Goal: Task Accomplishment & Management: Manage account settings

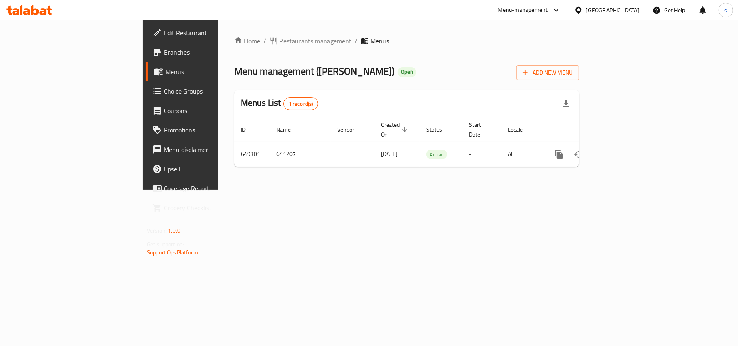
drag, startPoint x: 0, startPoint y: 0, endPoint x: 631, endPoint y: 11, distance: 630.8
click at [631, 11] on div "Qatar" at bounding box center [613, 10] width 54 height 9
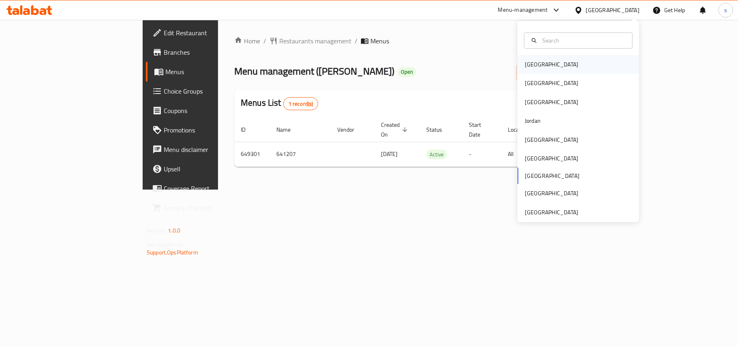
click at [533, 63] on div "Bahrain" at bounding box center [552, 64] width 54 height 9
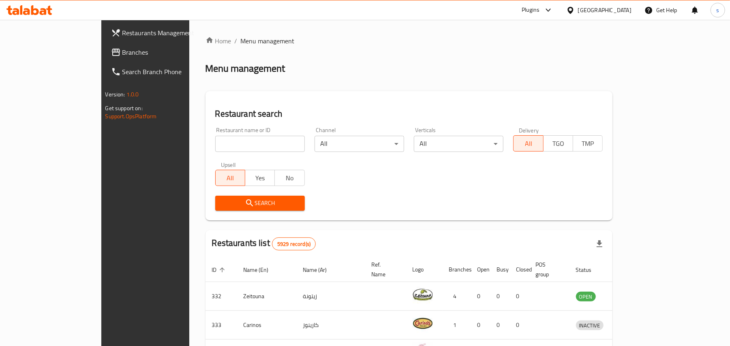
click at [623, 9] on div "Bahrain" at bounding box center [605, 10] width 54 height 9
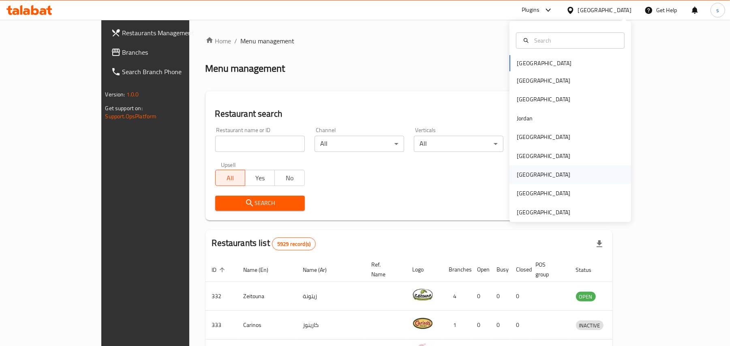
click at [514, 180] on div "Qatar" at bounding box center [543, 174] width 66 height 19
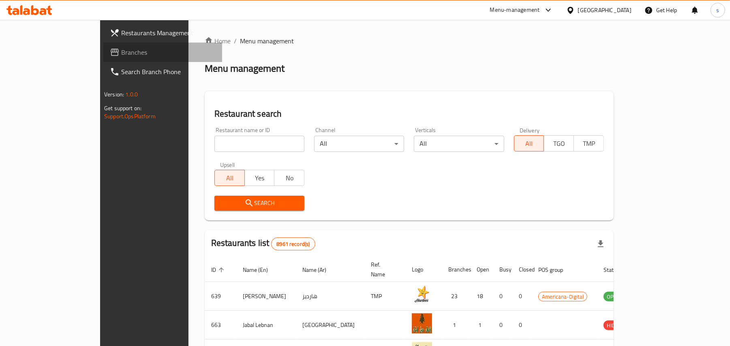
click at [121, 51] on span "Branches" at bounding box center [168, 52] width 94 height 10
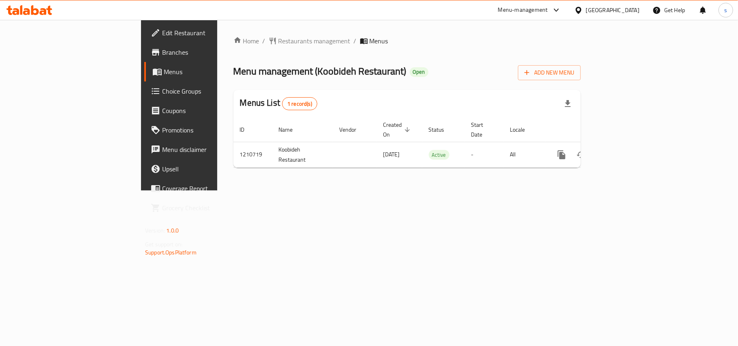
click at [626, 8] on div "[GEOGRAPHIC_DATA]" at bounding box center [613, 10] width 54 height 9
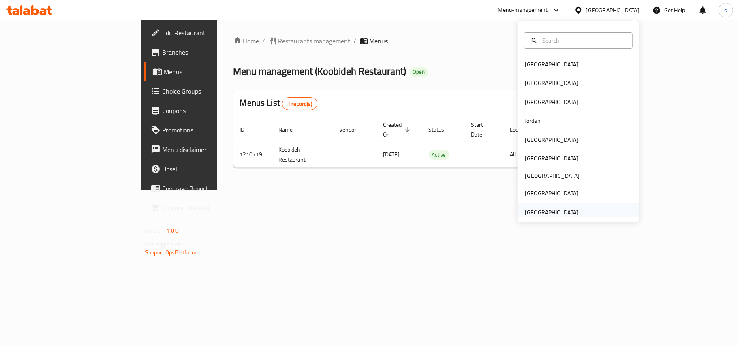
click at [564, 215] on div "[GEOGRAPHIC_DATA]" at bounding box center [552, 212] width 54 height 9
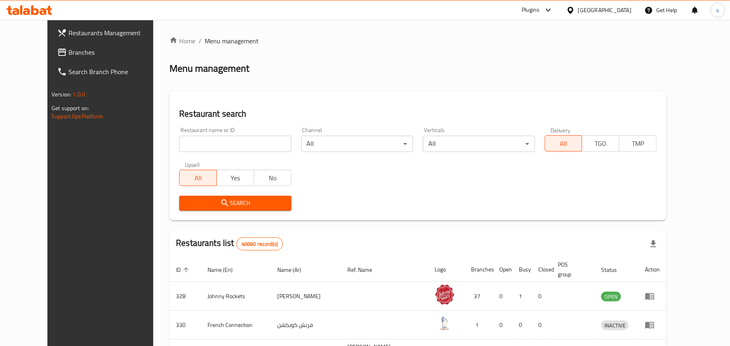
click at [603, 9] on div "[GEOGRAPHIC_DATA]" at bounding box center [605, 10] width 54 height 9
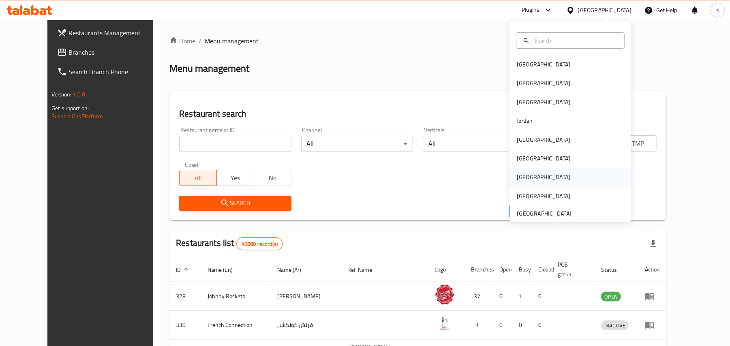
click at [518, 174] on div "[GEOGRAPHIC_DATA]" at bounding box center [544, 177] width 54 height 9
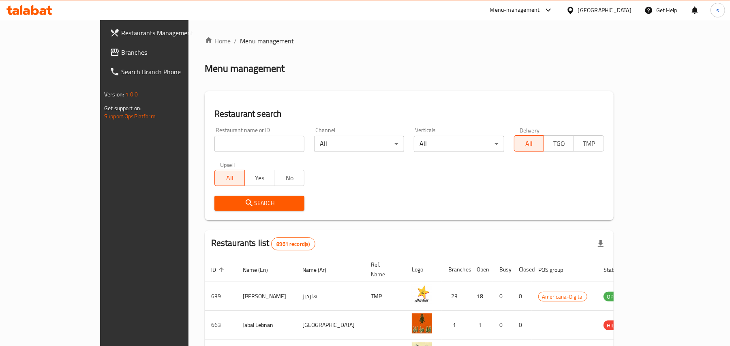
click at [121, 49] on span "Branches" at bounding box center [168, 52] width 94 height 10
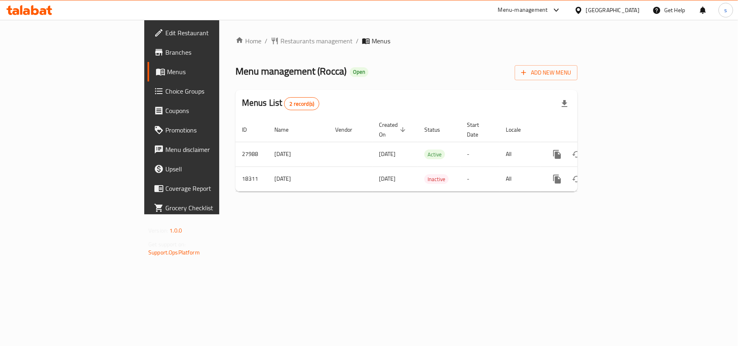
click at [633, 12] on div "[GEOGRAPHIC_DATA]" at bounding box center [613, 10] width 54 height 9
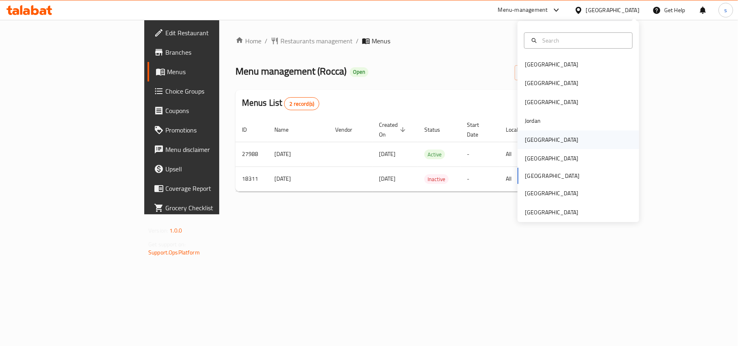
click at [525, 141] on div "[GEOGRAPHIC_DATA]" at bounding box center [552, 139] width 54 height 9
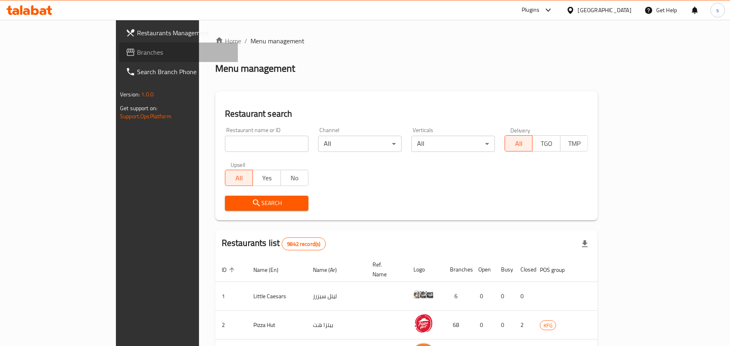
click at [137, 49] on span "Branches" at bounding box center [184, 52] width 94 height 10
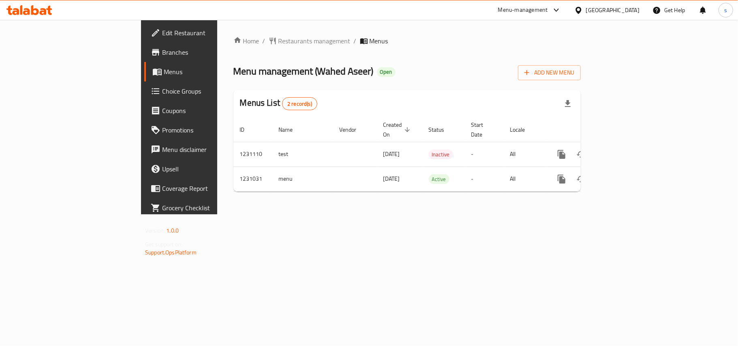
click at [162, 32] on span "Edit Restaurant" at bounding box center [210, 33] width 96 height 10
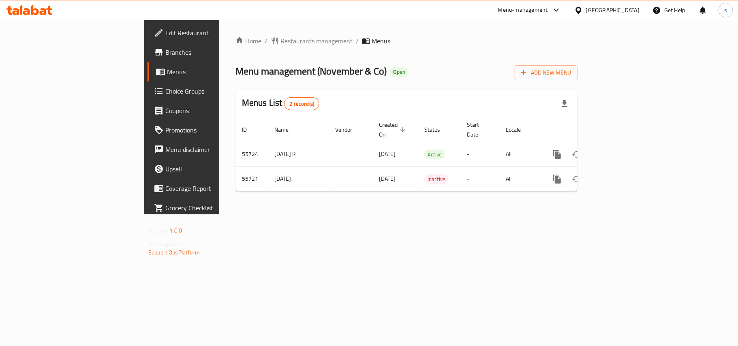
click at [165, 33] on span "Edit Restaurant" at bounding box center [213, 33] width 96 height 10
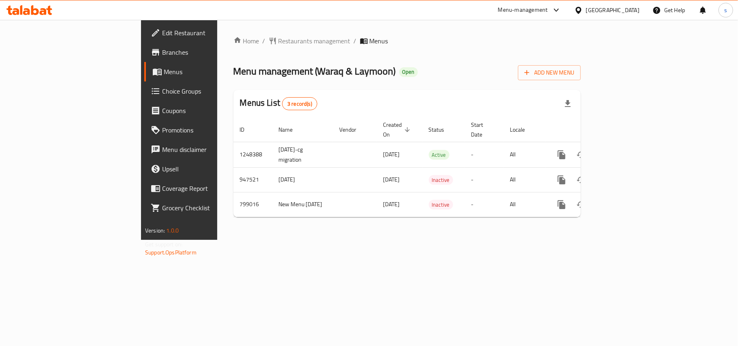
click at [622, 10] on div "[GEOGRAPHIC_DATA]" at bounding box center [613, 10] width 54 height 9
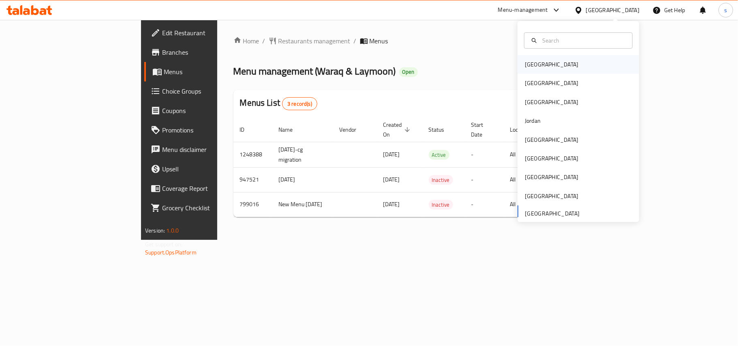
click at [525, 61] on div "[GEOGRAPHIC_DATA]" at bounding box center [552, 64] width 54 height 9
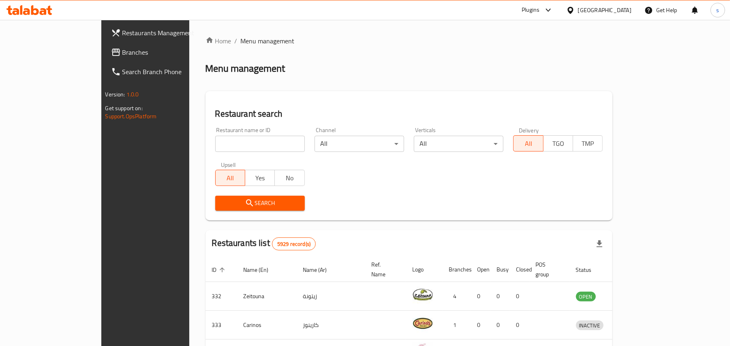
click at [625, 12] on div "[GEOGRAPHIC_DATA]" at bounding box center [605, 10] width 54 height 9
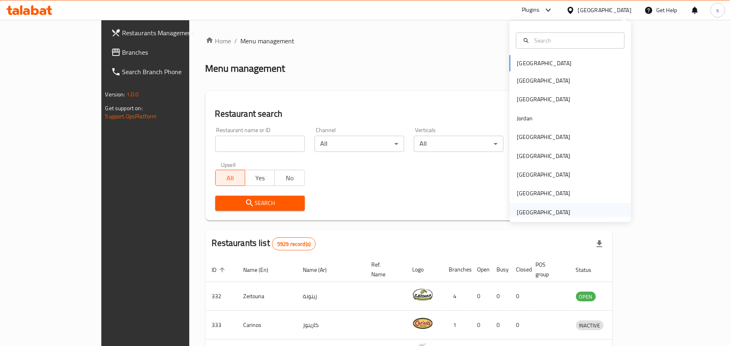
click at [524, 212] on div "[GEOGRAPHIC_DATA]" at bounding box center [544, 212] width 54 height 9
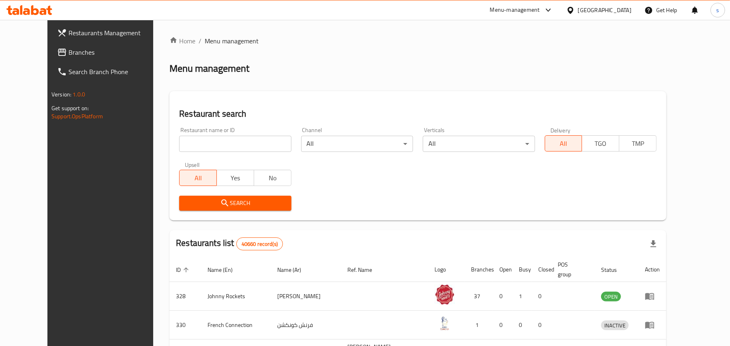
click at [69, 49] on span "Branches" at bounding box center [116, 52] width 94 height 10
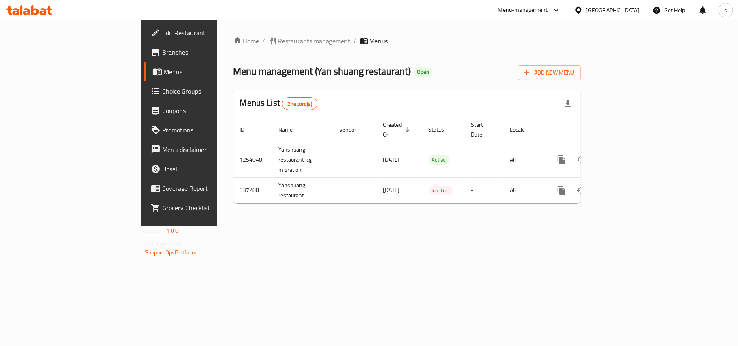
click at [620, 9] on div "[GEOGRAPHIC_DATA]" at bounding box center [613, 10] width 54 height 9
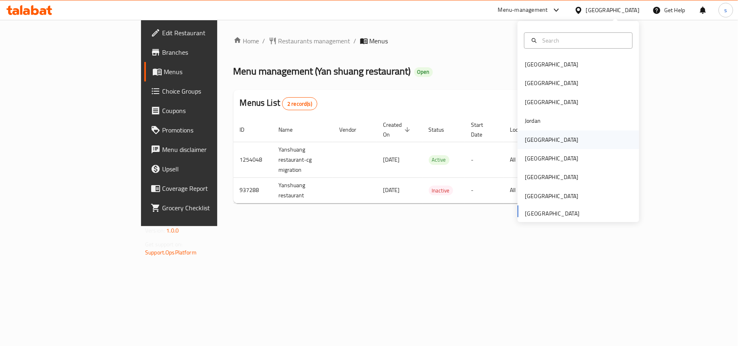
click at [527, 143] on div "[GEOGRAPHIC_DATA]" at bounding box center [552, 139] width 54 height 9
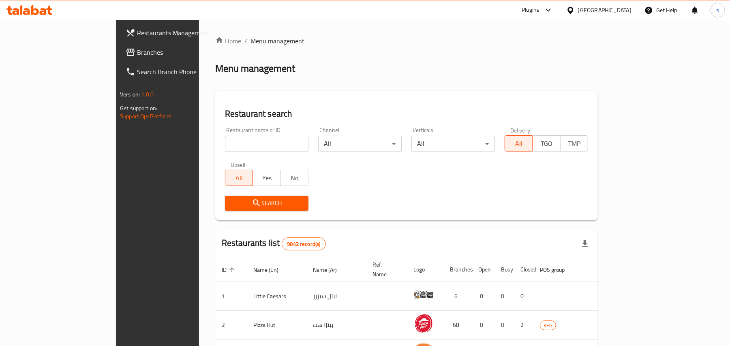
click at [137, 51] on span "Branches" at bounding box center [184, 52] width 94 height 10
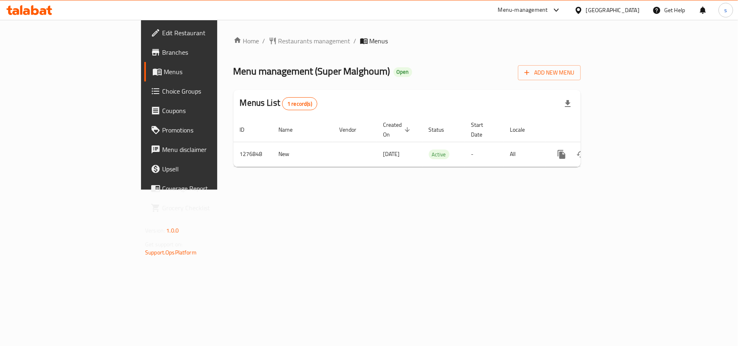
click at [632, 11] on div "[GEOGRAPHIC_DATA]" at bounding box center [613, 10] width 54 height 9
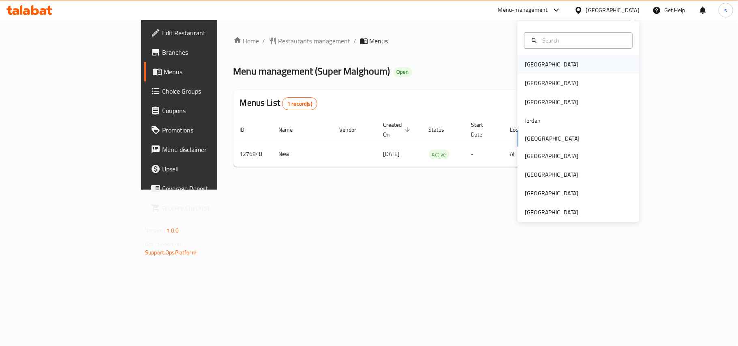
click at [533, 68] on div "[GEOGRAPHIC_DATA]" at bounding box center [552, 64] width 54 height 9
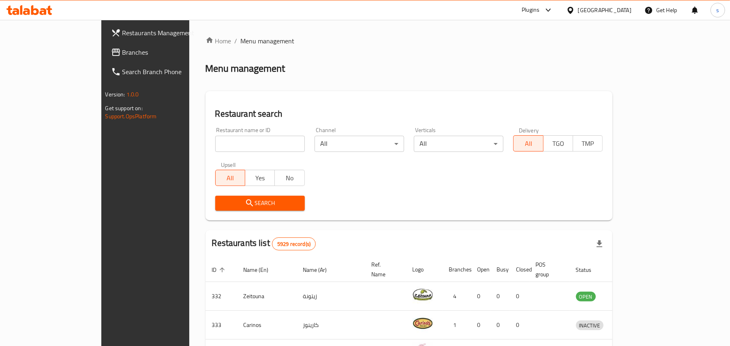
click at [621, 12] on div "[GEOGRAPHIC_DATA]" at bounding box center [605, 10] width 54 height 9
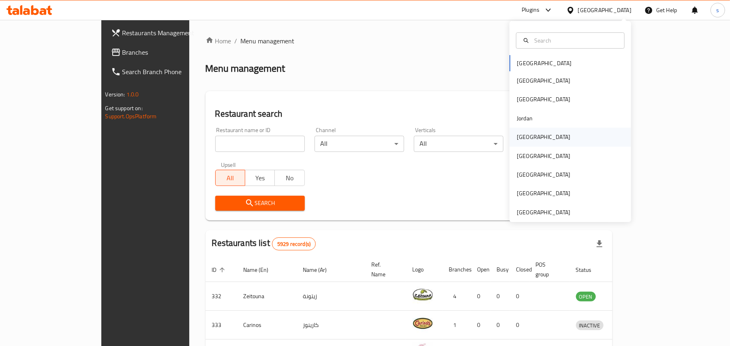
click at [525, 139] on div "[GEOGRAPHIC_DATA]" at bounding box center [544, 137] width 54 height 9
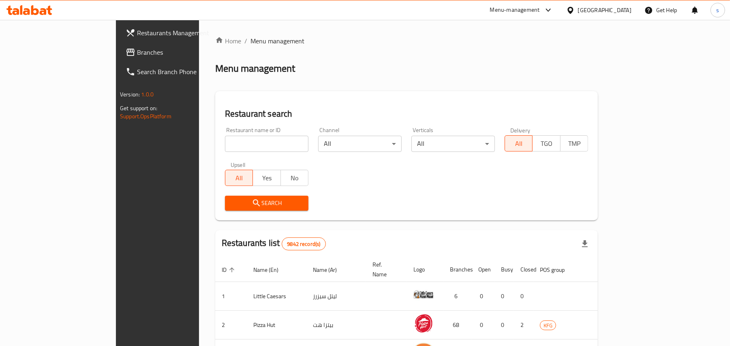
click at [119, 46] on link "Branches" at bounding box center [178, 52] width 119 height 19
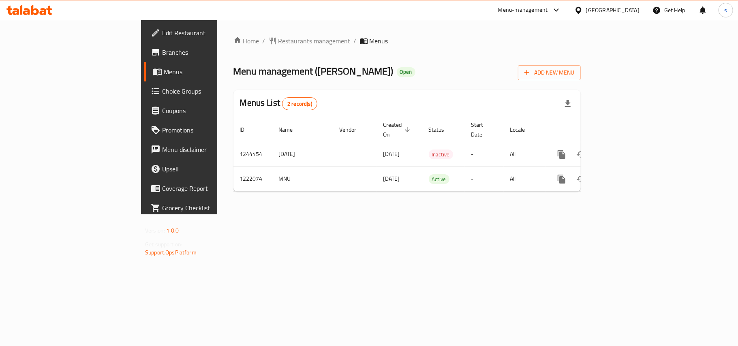
click at [629, 11] on div "[GEOGRAPHIC_DATA]" at bounding box center [613, 10] width 54 height 9
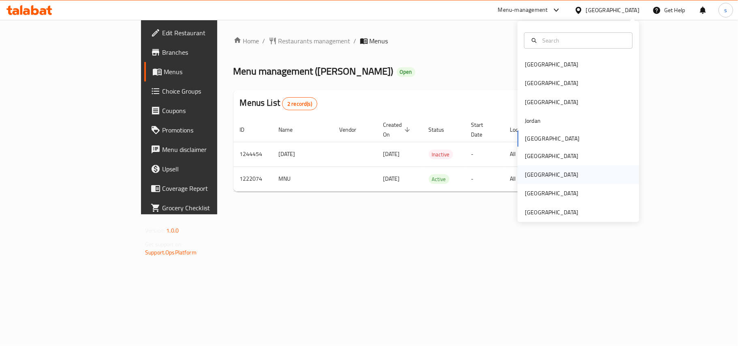
click at [527, 177] on div "[GEOGRAPHIC_DATA]" at bounding box center [552, 174] width 54 height 9
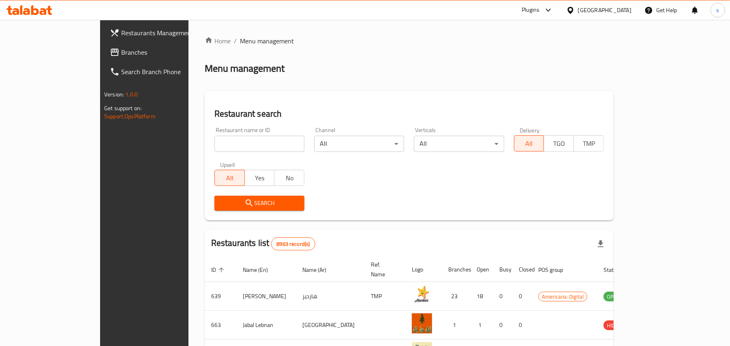
click at [110, 47] on icon at bounding box center [115, 52] width 10 height 10
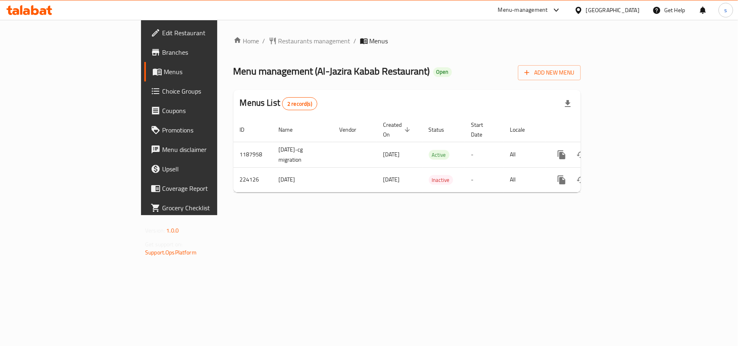
click at [586, 8] on div at bounding box center [580, 10] width 12 height 9
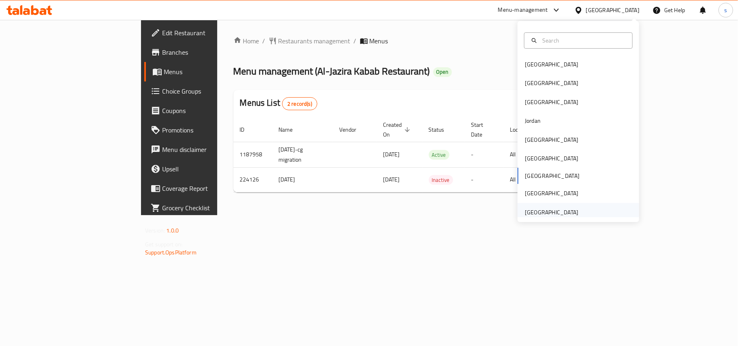
click at [525, 210] on div "[GEOGRAPHIC_DATA]" at bounding box center [552, 212] width 54 height 9
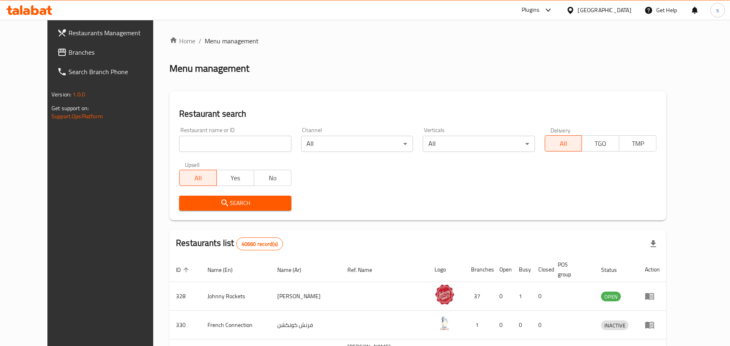
click at [69, 48] on span "Branches" at bounding box center [116, 52] width 94 height 10
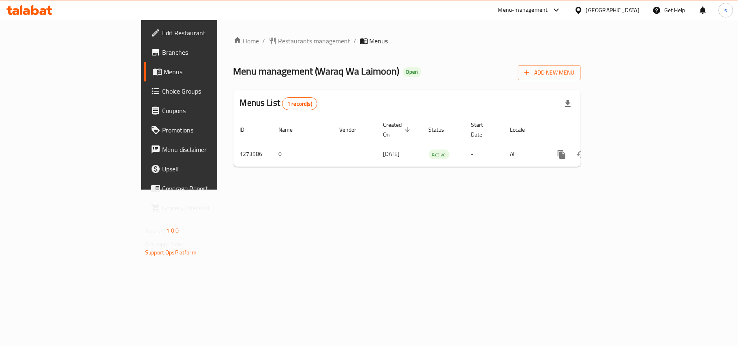
click at [613, 12] on div "[GEOGRAPHIC_DATA]" at bounding box center [613, 10] width 54 height 9
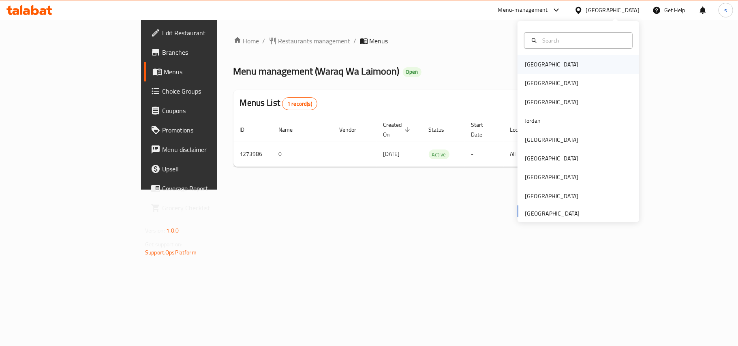
click at [533, 67] on div "[GEOGRAPHIC_DATA]" at bounding box center [552, 64] width 54 height 9
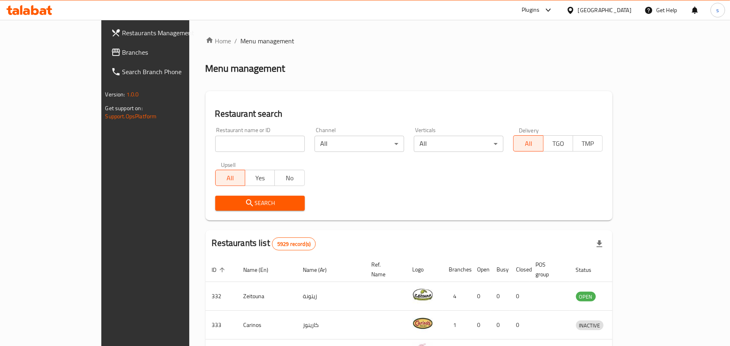
click at [628, 10] on div "[GEOGRAPHIC_DATA]" at bounding box center [605, 10] width 54 height 9
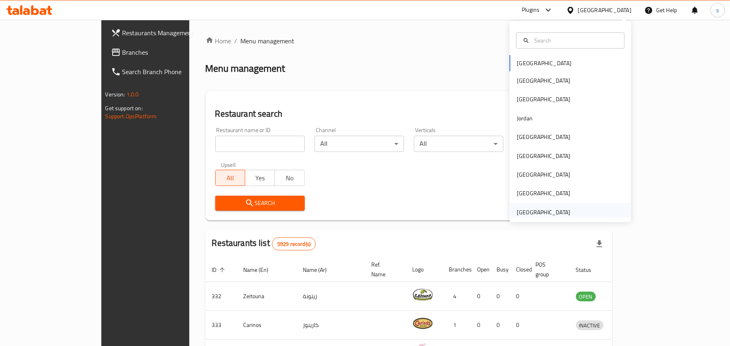
click at [524, 214] on div "[GEOGRAPHIC_DATA]" at bounding box center [544, 212] width 54 height 9
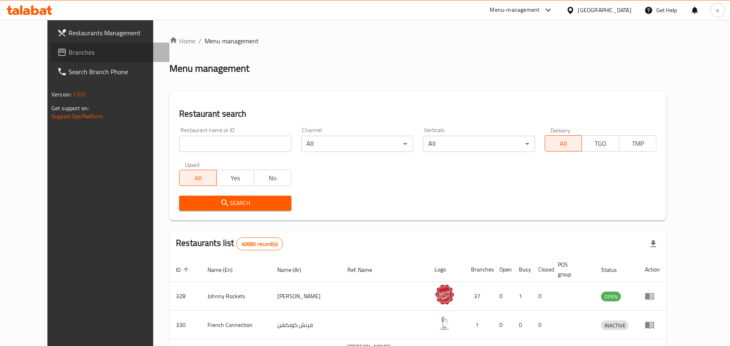
click at [69, 54] on span "Branches" at bounding box center [116, 52] width 94 height 10
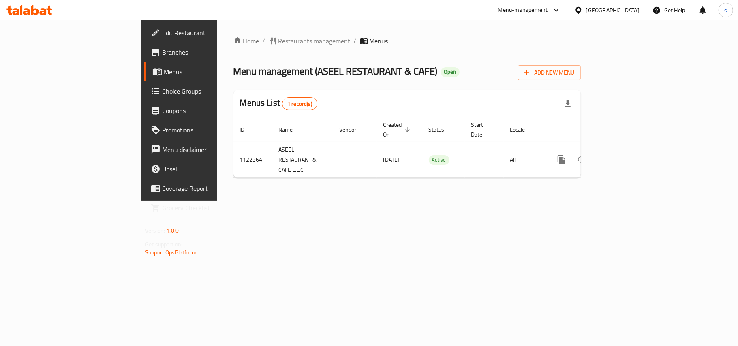
click at [605, 13] on div "[GEOGRAPHIC_DATA]" at bounding box center [613, 10] width 54 height 9
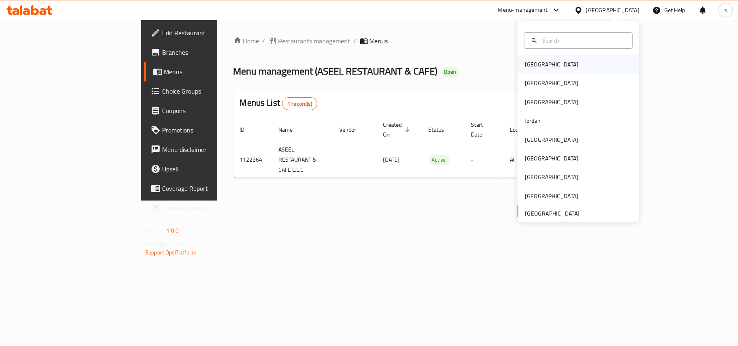
click at [527, 62] on div "[GEOGRAPHIC_DATA]" at bounding box center [552, 64] width 54 height 9
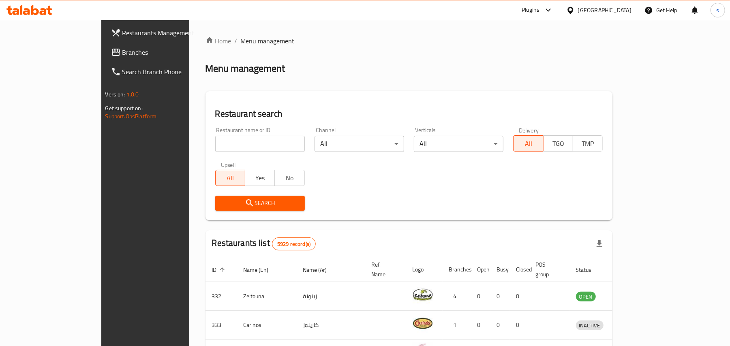
click at [616, 12] on div "[GEOGRAPHIC_DATA]" at bounding box center [605, 10] width 54 height 9
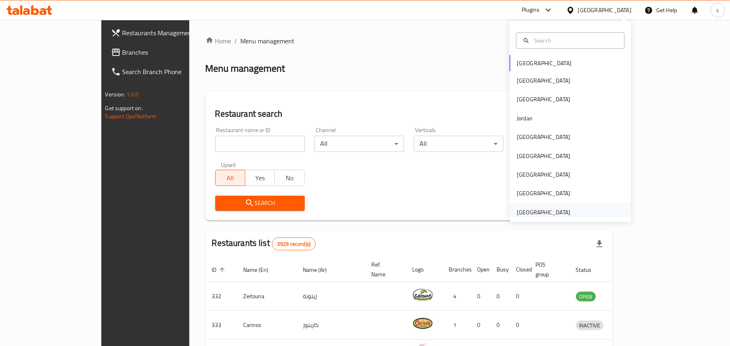
click at [521, 213] on div "[GEOGRAPHIC_DATA]" at bounding box center [544, 212] width 54 height 9
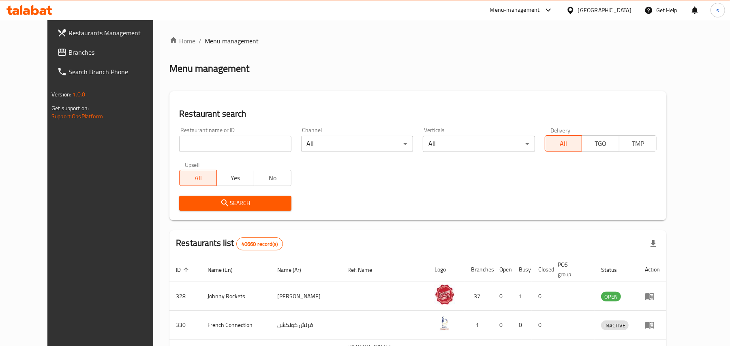
click at [69, 54] on span "Branches" at bounding box center [116, 52] width 94 height 10
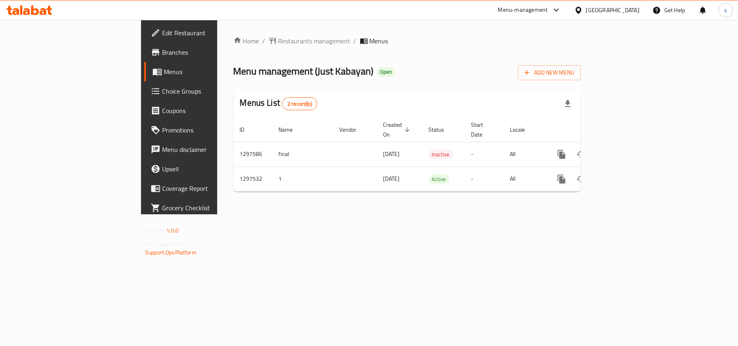
click at [605, 7] on div "[GEOGRAPHIC_DATA]" at bounding box center [613, 10] width 54 height 9
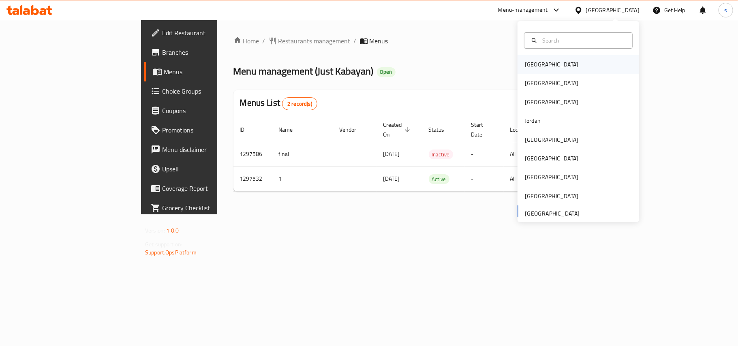
click at [526, 65] on div "[GEOGRAPHIC_DATA]" at bounding box center [552, 64] width 54 height 9
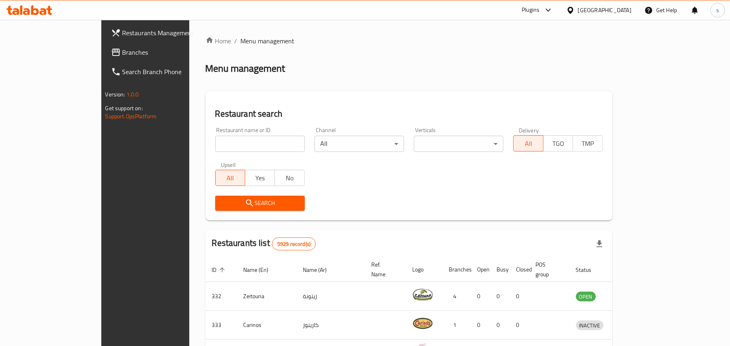
click at [626, 13] on div "[GEOGRAPHIC_DATA]" at bounding box center [605, 10] width 54 height 9
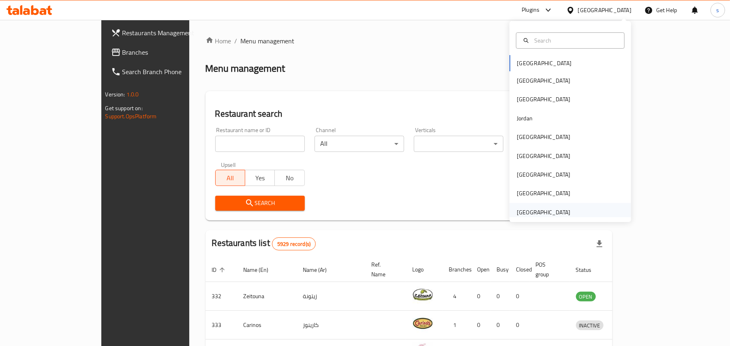
click at [545, 213] on div "United Arab Emirates" at bounding box center [544, 212] width 54 height 9
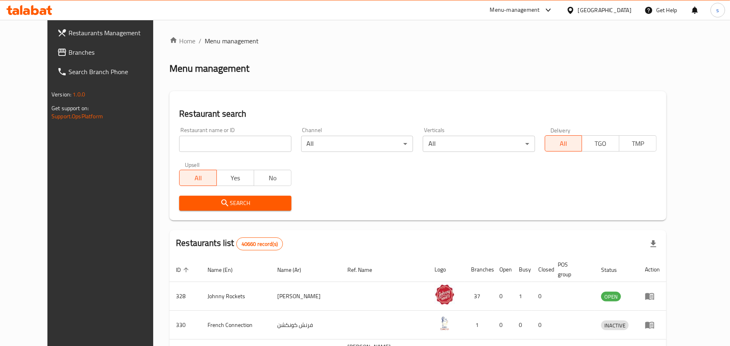
click at [69, 56] on span "Branches" at bounding box center [116, 52] width 94 height 10
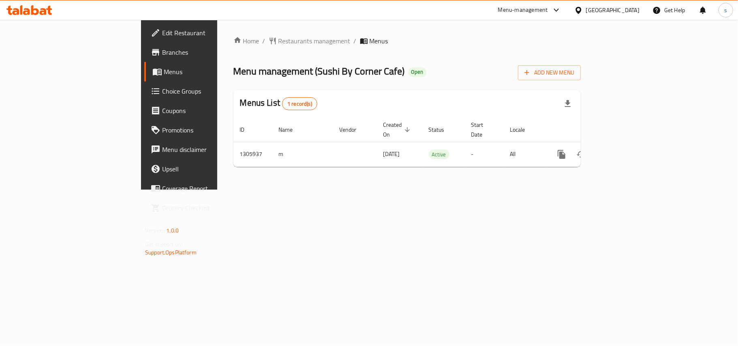
click at [606, 11] on div "[GEOGRAPHIC_DATA]" at bounding box center [613, 10] width 54 height 9
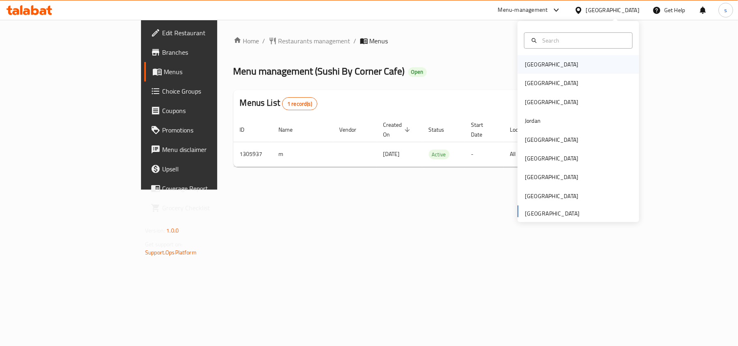
click at [527, 66] on div "[GEOGRAPHIC_DATA]" at bounding box center [552, 64] width 54 height 9
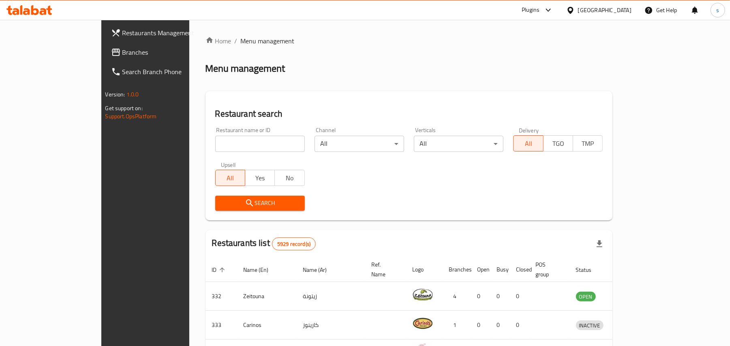
click at [623, 8] on div "[GEOGRAPHIC_DATA]" at bounding box center [605, 10] width 54 height 9
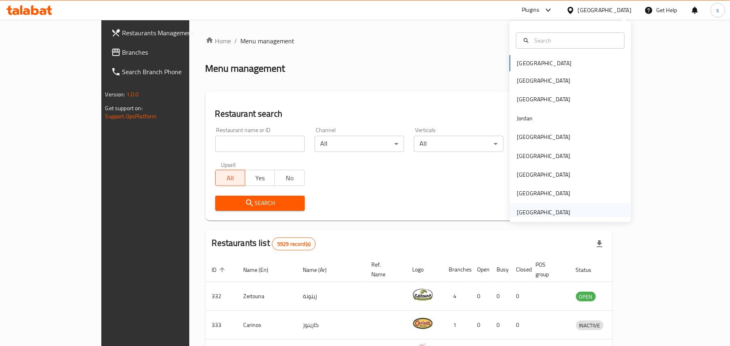
click at [532, 210] on div "[GEOGRAPHIC_DATA]" at bounding box center [544, 212] width 54 height 9
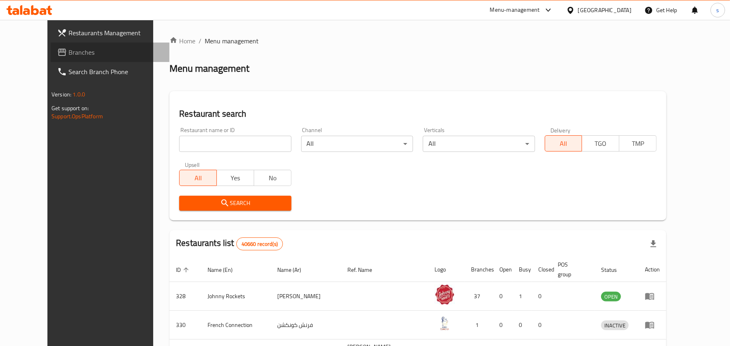
click at [69, 49] on span "Branches" at bounding box center [116, 52] width 94 height 10
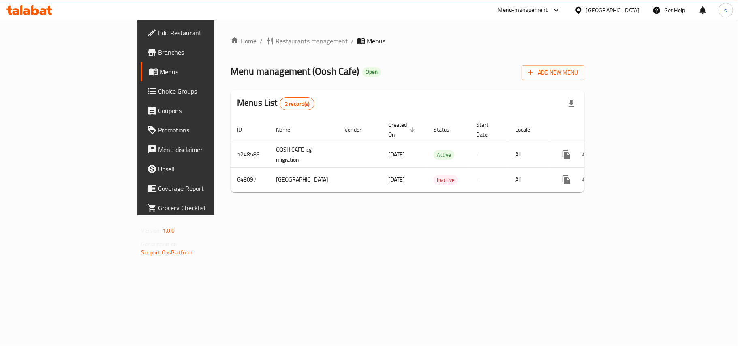
click at [599, 6] on div "[GEOGRAPHIC_DATA]" at bounding box center [613, 10] width 54 height 9
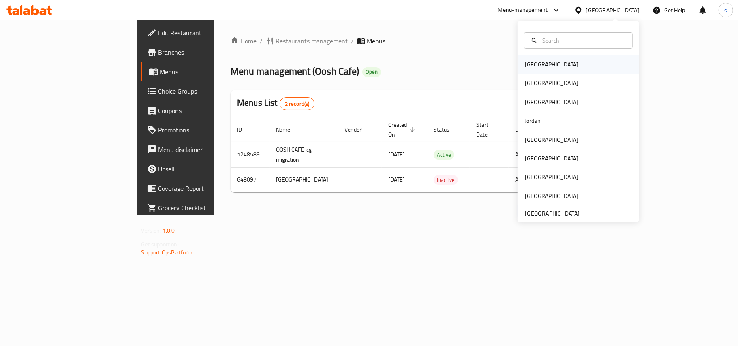
click at [525, 68] on div "[GEOGRAPHIC_DATA]" at bounding box center [552, 64] width 54 height 9
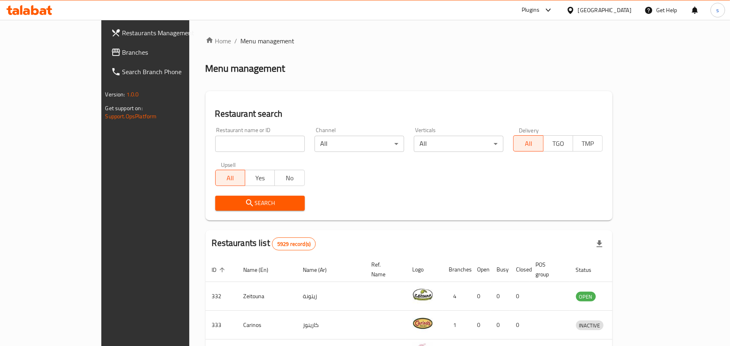
click at [628, 12] on div "[GEOGRAPHIC_DATA]" at bounding box center [605, 10] width 54 height 9
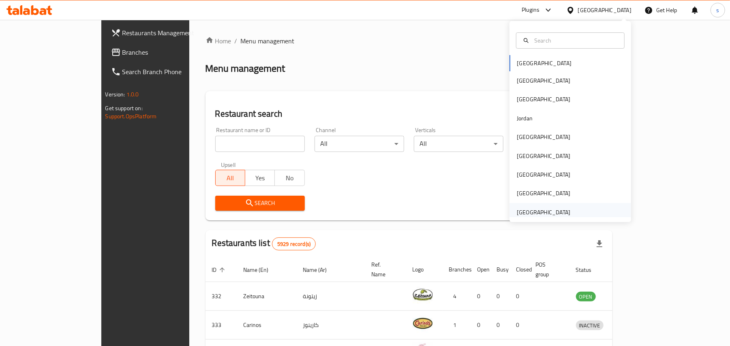
click at [553, 212] on div "[GEOGRAPHIC_DATA]" at bounding box center [544, 212] width 54 height 9
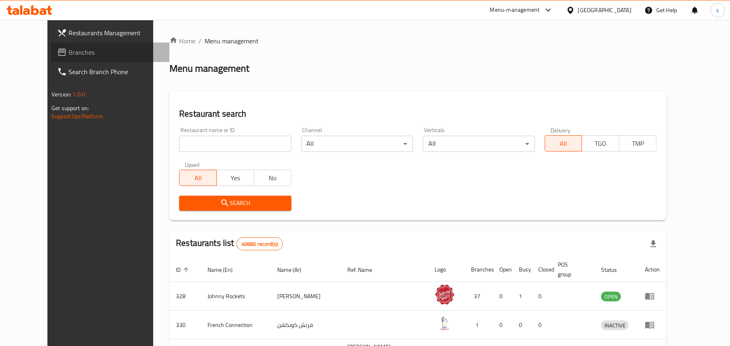
click at [69, 49] on span "Branches" at bounding box center [116, 52] width 94 height 10
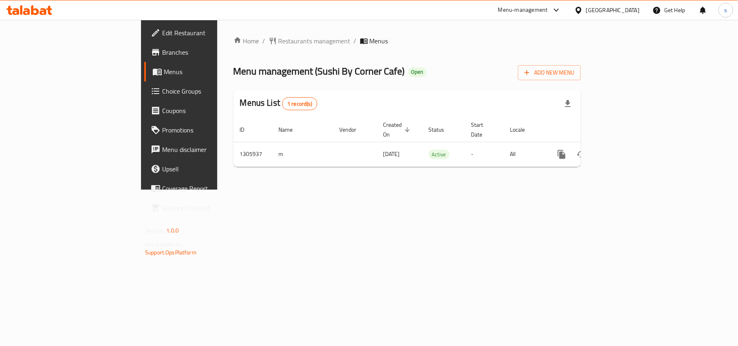
click at [620, 10] on div "[GEOGRAPHIC_DATA]" at bounding box center [613, 10] width 54 height 9
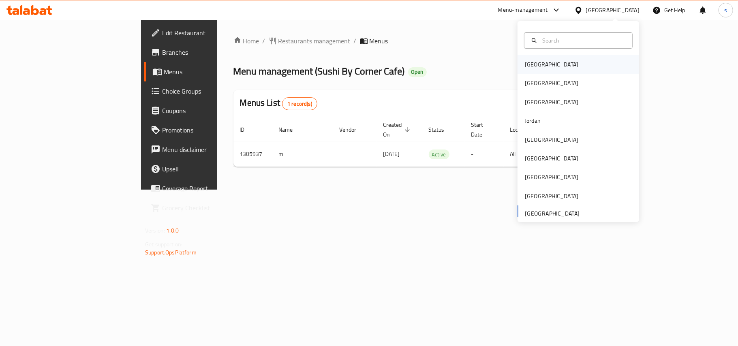
click at [528, 65] on div "[GEOGRAPHIC_DATA]" at bounding box center [552, 64] width 54 height 9
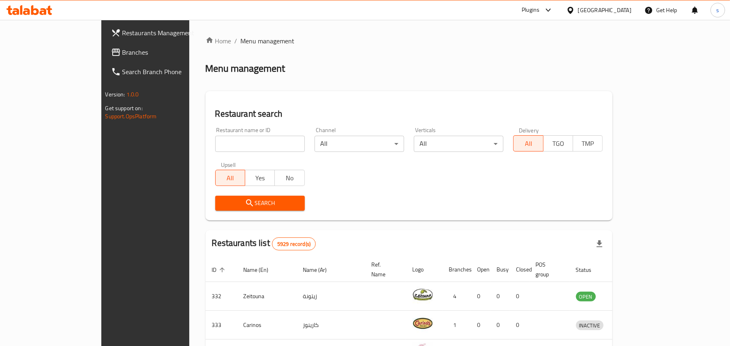
click at [623, 10] on div "[GEOGRAPHIC_DATA]" at bounding box center [605, 10] width 54 height 9
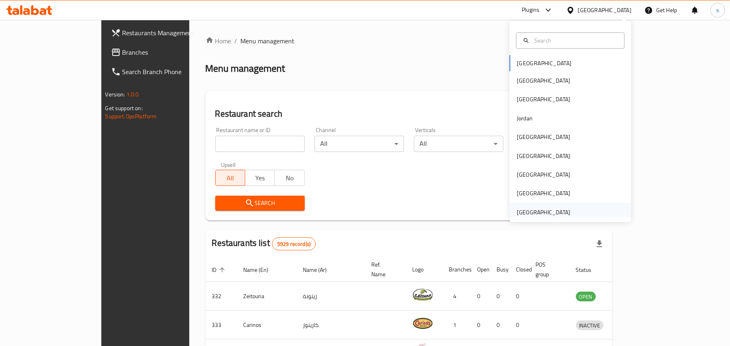
click at [526, 213] on div "[GEOGRAPHIC_DATA]" at bounding box center [544, 212] width 54 height 9
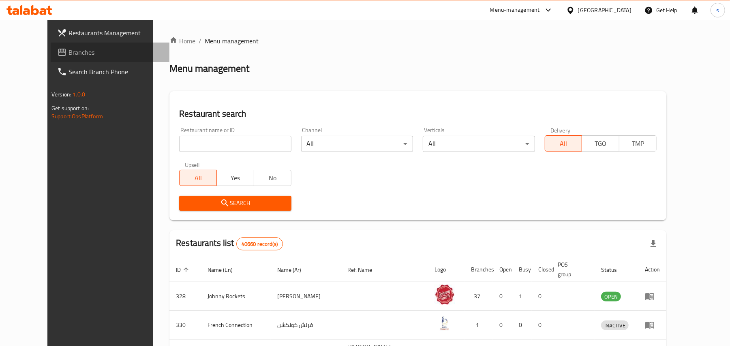
click at [69, 51] on span "Branches" at bounding box center [116, 52] width 94 height 10
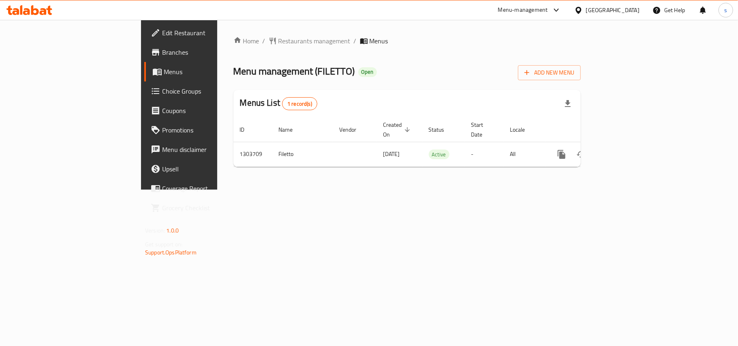
click at [626, 11] on div "[GEOGRAPHIC_DATA]" at bounding box center [613, 10] width 54 height 9
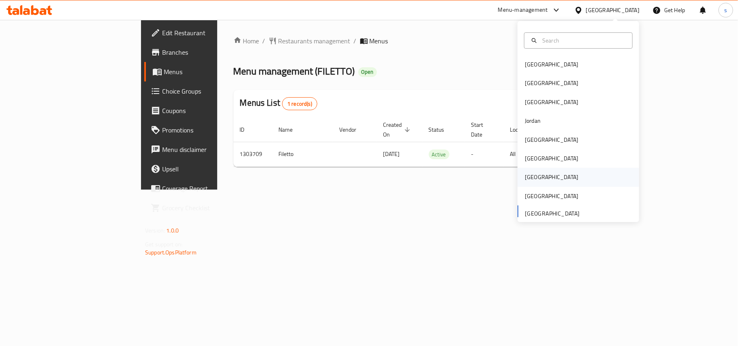
click at [525, 179] on div "[GEOGRAPHIC_DATA]" at bounding box center [552, 177] width 54 height 9
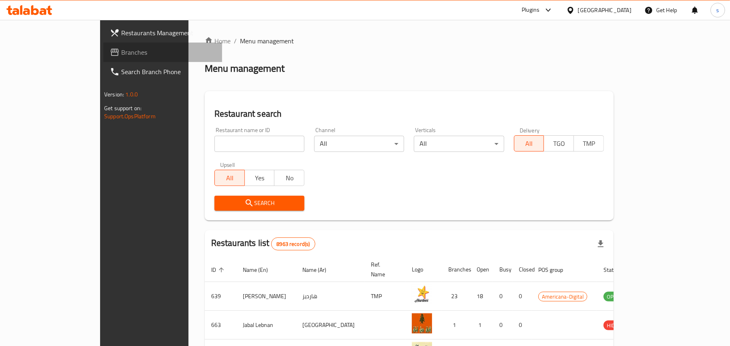
click at [121, 51] on span "Branches" at bounding box center [168, 52] width 94 height 10
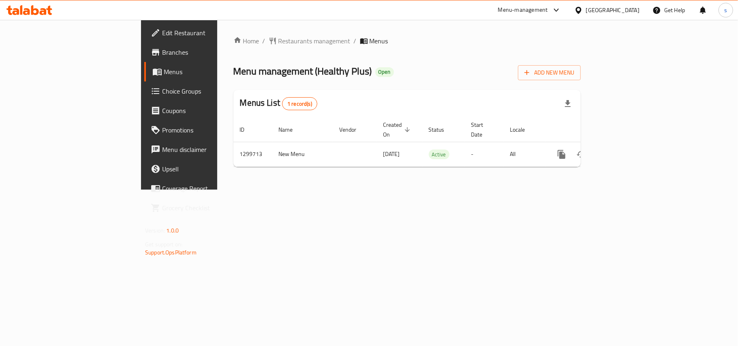
click at [636, 6] on div "[GEOGRAPHIC_DATA]" at bounding box center [613, 10] width 54 height 9
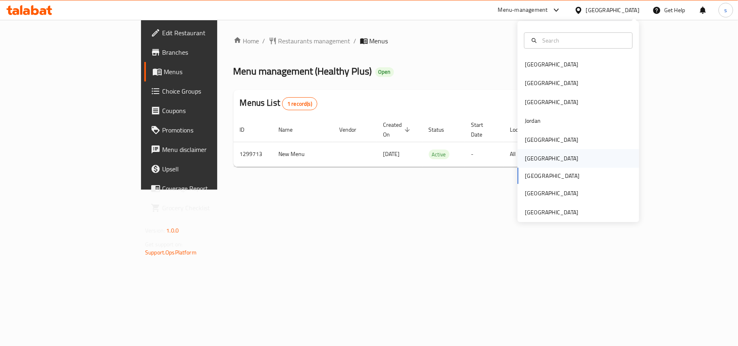
click at [529, 158] on div "[GEOGRAPHIC_DATA]" at bounding box center [552, 158] width 54 height 9
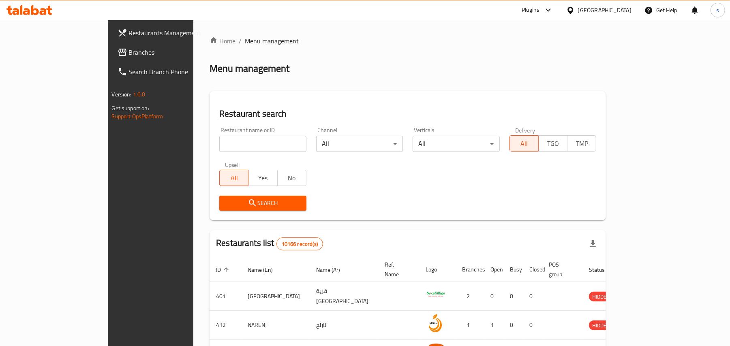
click at [129, 51] on span "Branches" at bounding box center [176, 52] width 94 height 10
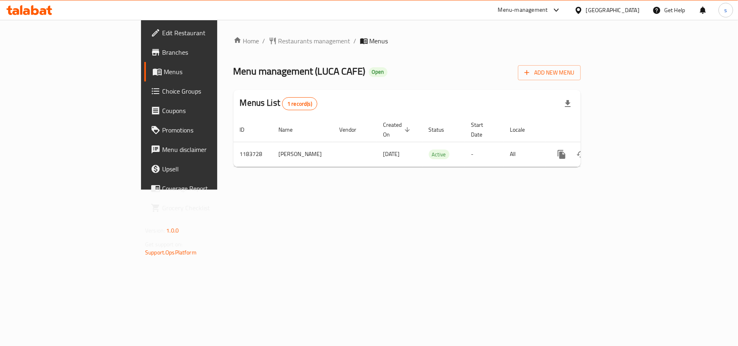
click at [162, 28] on span "Edit Restaurant" at bounding box center [210, 33] width 96 height 10
